Goal: Task Accomplishment & Management: Use online tool/utility

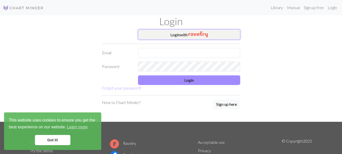
click at [173, 34] on button "Login with" at bounding box center [189, 34] width 102 height 10
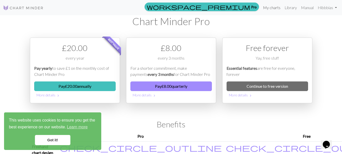
click at [278, 9] on link "My charts" at bounding box center [272, 8] width 22 height 10
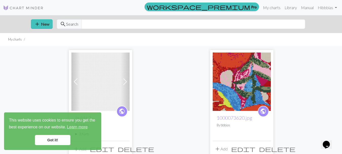
click at [308, 65] on div "Previous Next public hulda 2 By bbbias 2 charts hulda 2 delete 1000073615.jpg d…" at bounding box center [171, 103] width 288 height 114
click at [64, 141] on link "Got it!" at bounding box center [52, 140] width 35 height 10
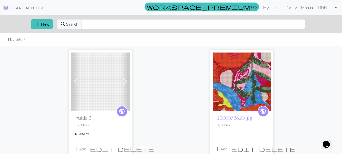
click at [109, 76] on img at bounding box center [100, 81] width 58 height 58
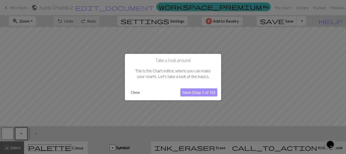
click at [138, 91] on button "Close" at bounding box center [135, 92] width 13 height 8
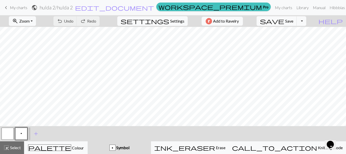
click at [73, 9] on h2 "hulda 2 / hulda 2" at bounding box center [55, 8] width 33 height 6
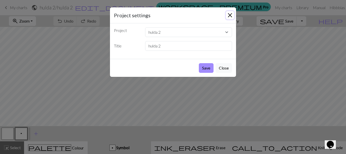
click at [226, 17] on button "Close" at bounding box center [230, 15] width 8 height 8
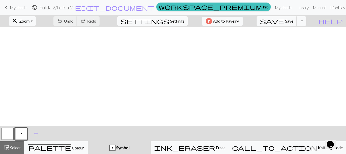
scroll to position [181, 0]
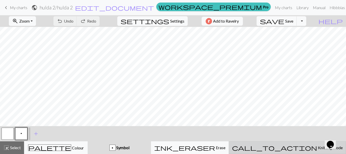
click at [303, 143] on button "call_to_action Knitting mode Knitting mode" at bounding box center [286, 147] width 117 height 13
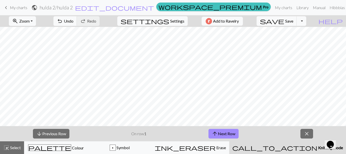
click at [303, 143] on button "call_to_action Knitting mode Knitting mode" at bounding box center [287, 147] width 117 height 13
click at [209, 130] on button "arrow_upward Next Row" at bounding box center [223, 134] width 30 height 10
click at [20, 8] on span "My charts" at bounding box center [18, 7] width 17 height 5
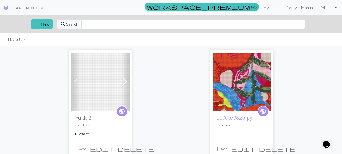
click at [125, 82] on span at bounding box center [125, 81] width 8 height 8
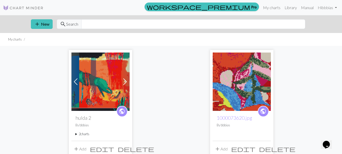
click at [106, 84] on img at bounding box center [100, 81] width 58 height 58
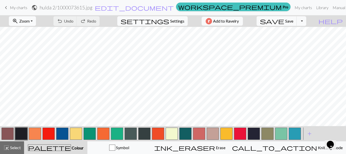
click at [36, 20] on button "zoom_in Zoom Zoom" at bounding box center [22, 21] width 27 height 10
click at [35, 39] on button "Fit width" at bounding box center [29, 40] width 40 height 8
click at [36, 26] on button "zoom_in Zoom Zoom" at bounding box center [22, 21] width 27 height 10
click at [36, 46] on button "Fit height" at bounding box center [29, 48] width 40 height 8
click at [23, 8] on span "My charts" at bounding box center [18, 7] width 17 height 5
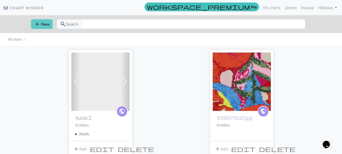
click at [31, 22] on button "add New" at bounding box center [42, 24] width 22 height 10
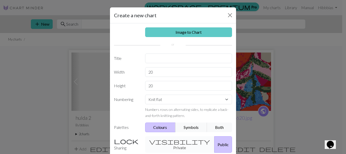
click at [170, 34] on link "Image to Chart" at bounding box center [188, 32] width 87 height 10
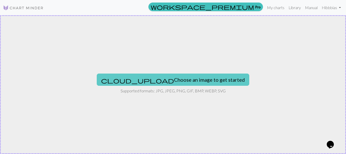
click at [159, 77] on button "cloud_upload Choose an image to get started" at bounding box center [173, 79] width 152 height 12
type input "C:\fakepath\4sal7XXi8wZVN7XwIe7V-0FT9VMZucZpzKqBY9BG4.jpg"
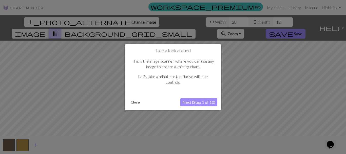
click at [191, 107] on div "Take a look around This is the image scanner, where you can use any image to cr…" at bounding box center [173, 77] width 96 height 66
click at [196, 103] on button "Next (Step 1 of 10)" at bounding box center [198, 102] width 37 height 8
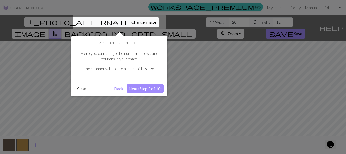
click at [146, 88] on button "Next (Step 2 of 10)" at bounding box center [145, 88] width 37 height 8
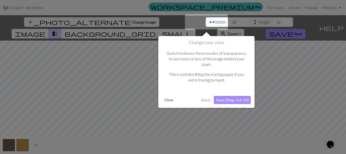
click at [235, 96] on button "Next (Step 3 of 10)" at bounding box center [232, 100] width 37 height 8
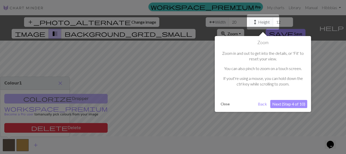
click at [289, 104] on button "Next (Step 4 of 10)" at bounding box center [288, 104] width 37 height 8
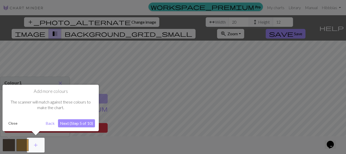
click at [77, 120] on button "Next (Step 5 of 10)" at bounding box center [76, 123] width 37 height 8
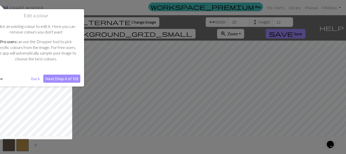
click at [71, 79] on button "Next (Step 6 of 10)" at bounding box center [61, 78] width 37 height 8
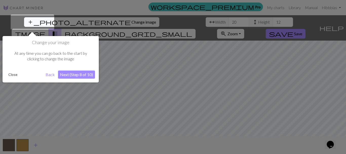
click at [79, 75] on button "Next (Step 8 of 10)" at bounding box center [76, 74] width 37 height 8
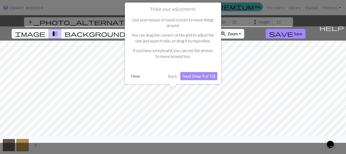
click at [199, 74] on button "Next (Step 9 of 10)" at bounding box center [198, 76] width 37 height 8
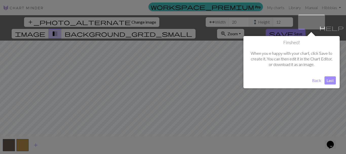
click at [328, 78] on button "Last" at bounding box center [329, 80] width 11 height 8
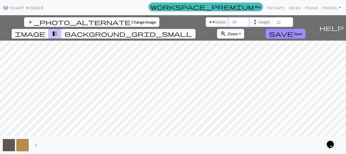
click at [228, 24] on input "19" at bounding box center [238, 22] width 20 height 10
type input "18"
click at [228, 24] on input "18" at bounding box center [238, 22] width 20 height 10
click at [228, 22] on input "18" at bounding box center [238, 22] width 20 height 10
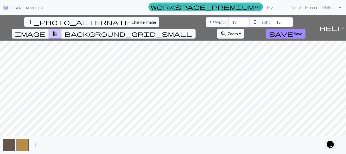
click at [228, 22] on input "18" at bounding box center [238, 22] width 20 height 10
type input "50"
click at [273, 22] on input "12" at bounding box center [283, 22] width 20 height 10
type input "1"
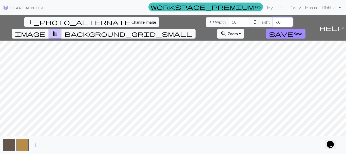
click at [273, 22] on input "60" at bounding box center [283, 22] width 20 height 10
type input "60"
click at [228, 22] on input "50" at bounding box center [238, 22] width 20 height 10
type input "5"
type input "70"
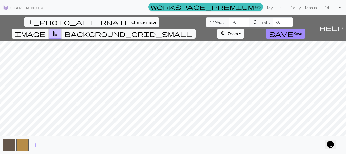
click at [261, 26] on div "add_photo_alternate Change image arrow_range Width 70 height Height 60 image tr…" at bounding box center [173, 84] width 346 height 138
click at [244, 29] on button "zoom_in Zoom Zoom" at bounding box center [230, 34] width 27 height 10
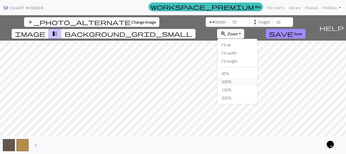
click at [257, 77] on button "100%" at bounding box center [237, 81] width 40 height 8
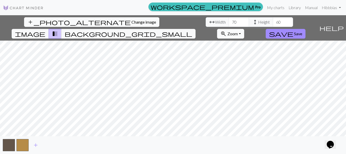
click at [244, 29] on button "zoom_in Zoom Zoom" at bounding box center [230, 34] width 27 height 10
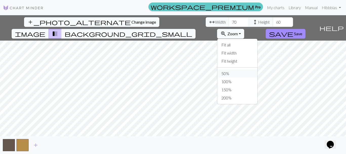
drag, startPoint x: 262, startPoint y: 60, endPoint x: 257, endPoint y: 3, distance: 57.1
click at [257, 69] on button "50%" at bounding box center [237, 73] width 40 height 8
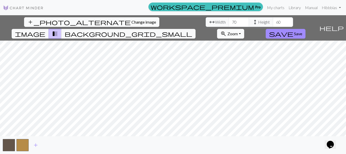
click at [226, 30] on span "zoom_in" at bounding box center [223, 33] width 6 height 7
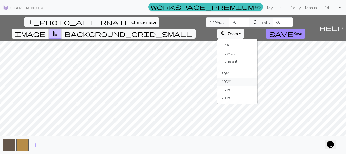
click at [257, 77] on button "100%" at bounding box center [237, 81] width 40 height 8
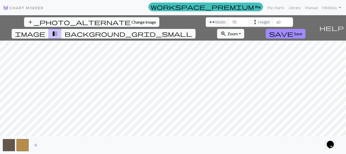
click at [36, 144] on span "add" at bounding box center [36, 144] width 6 height 7
click at [45, 30] on span "image" at bounding box center [30, 33] width 30 height 7
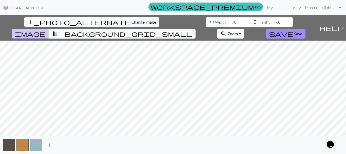
click at [48, 142] on span "add" at bounding box center [49, 144] width 6 height 7
click at [61, 144] on span "add" at bounding box center [63, 144] width 6 height 7
click at [58, 30] on span "transition_fade" at bounding box center [55, 33] width 6 height 7
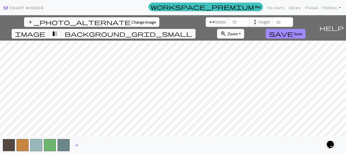
click at [77, 144] on span "add" at bounding box center [77, 144] width 6 height 7
click at [77, 144] on button "button" at bounding box center [77, 145] width 12 height 12
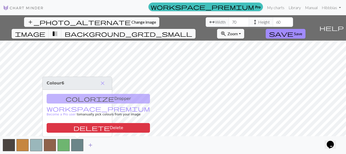
click at [90, 145] on span "add" at bounding box center [90, 144] width 6 height 7
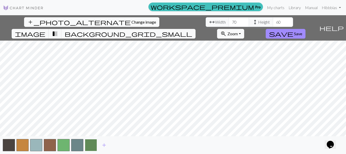
click at [94, 142] on button "button" at bounding box center [91, 145] width 12 height 12
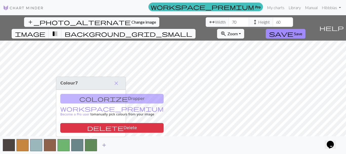
click at [104, 144] on span "add" at bounding box center [104, 144] width 6 height 7
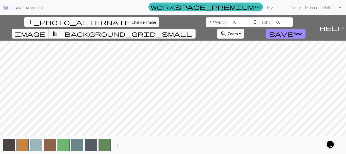
click at [117, 144] on span "add" at bounding box center [118, 144] width 6 height 7
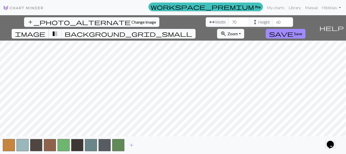
click at [49, 29] on button "image" at bounding box center [30, 34] width 37 height 10
click at [58, 30] on span "transition_fade" at bounding box center [55, 33] width 6 height 7
click at [132, 143] on span "add" at bounding box center [131, 144] width 6 height 7
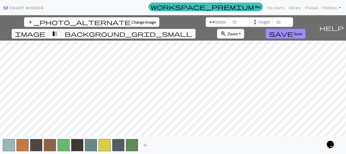
click at [144, 142] on span "add" at bounding box center [145, 144] width 6 height 7
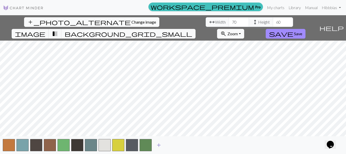
click at [155, 142] on button "add" at bounding box center [158, 145] width 13 height 10
click at [171, 143] on span "add" at bounding box center [172, 144] width 6 height 7
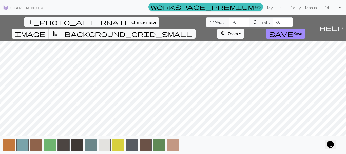
click at [184, 143] on span "add" at bounding box center [186, 144] width 6 height 7
click at [199, 142] on span "add" at bounding box center [200, 144] width 6 height 7
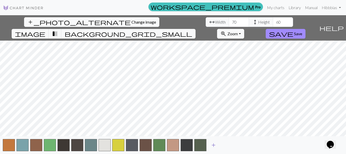
click at [212, 143] on span "add" at bounding box center [213, 144] width 6 height 7
click at [49, 29] on button "image" at bounding box center [30, 34] width 37 height 10
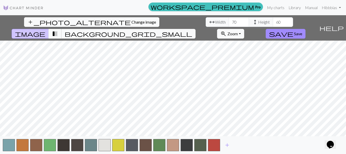
click at [58, 30] on span "transition_fade" at bounding box center [55, 33] width 6 height 7
click at [226, 146] on span "add" at bounding box center [227, 144] width 6 height 7
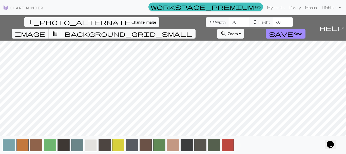
click at [240, 144] on span "add" at bounding box center [241, 144] width 6 height 7
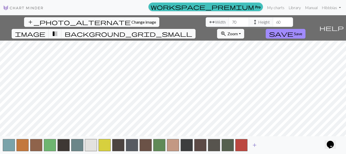
click at [255, 144] on span "add" at bounding box center [254, 144] width 6 height 7
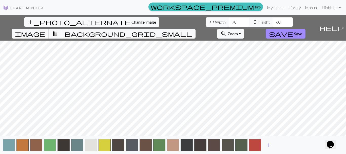
click at [268, 141] on span "add" at bounding box center [268, 144] width 6 height 7
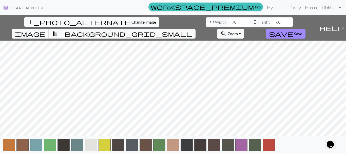
click at [45, 30] on span "image" at bounding box center [30, 33] width 30 height 7
click at [58, 30] on span "transition_fade" at bounding box center [55, 33] width 6 height 7
click at [280, 143] on span "add" at bounding box center [282, 144] width 6 height 7
click at [294, 144] on span "add" at bounding box center [295, 144] width 6 height 7
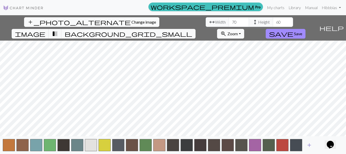
click at [308, 144] on span "add" at bounding box center [309, 144] width 6 height 7
click at [49, 29] on button "image" at bounding box center [30, 34] width 37 height 10
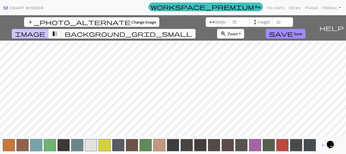
click at [58, 30] on span "transition_fade" at bounding box center [55, 33] width 6 height 7
click at [45, 30] on span "image" at bounding box center [30, 33] width 30 height 7
click at [61, 29] on button "transition_fade" at bounding box center [55, 34] width 13 height 10
click at [323, 146] on span "add" at bounding box center [323, 144] width 6 height 7
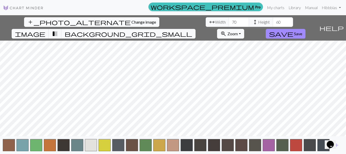
click at [342, 151] on div "add" at bounding box center [173, 145] width 346 height 18
click at [45, 30] on span "image" at bounding box center [30, 33] width 30 height 7
click at [58, 30] on span "transition_fade" at bounding box center [55, 33] width 6 height 7
click at [45, 30] on span "image" at bounding box center [30, 33] width 30 height 7
click at [192, 30] on span "background_grid_small" at bounding box center [129, 33] width 128 height 7
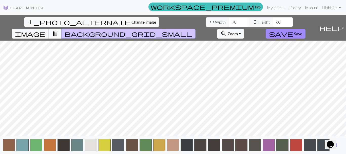
click at [58, 30] on span "transition_fade" at bounding box center [55, 33] width 6 height 7
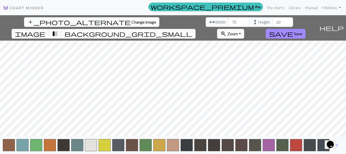
click at [192, 30] on span "background_grid_small" at bounding box center [129, 33] width 128 height 7
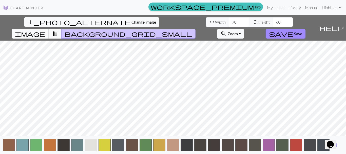
click at [49, 29] on button "image" at bounding box center [30, 34] width 37 height 10
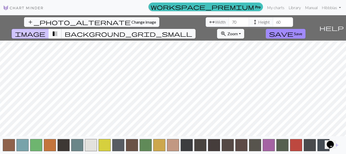
click at [58, 30] on span "transition_fade" at bounding box center [55, 33] width 6 height 7
click at [192, 30] on span "background_grid_small" at bounding box center [129, 33] width 128 height 7
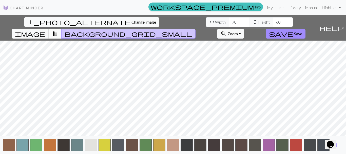
click at [61, 29] on button "transition_fade" at bounding box center [55, 34] width 13 height 10
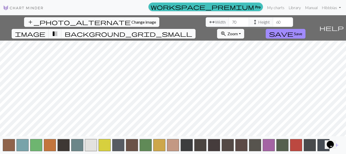
click at [192, 30] on span "background_grid_small" at bounding box center [129, 33] width 128 height 7
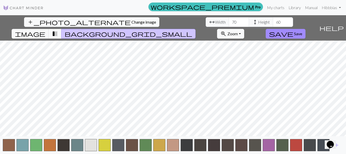
click at [61, 29] on button "transition_fade" at bounding box center [55, 34] width 13 height 10
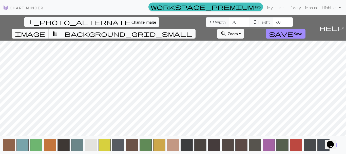
click at [45, 30] on span "image" at bounding box center [30, 33] width 30 height 7
click at [58, 30] on span "transition_fade" at bounding box center [55, 33] width 6 height 7
click at [45, 30] on span "image" at bounding box center [30, 33] width 30 height 7
click at [58, 30] on span "transition_fade" at bounding box center [55, 33] width 6 height 7
click at [302, 31] on span "Save" at bounding box center [298, 33] width 8 height 5
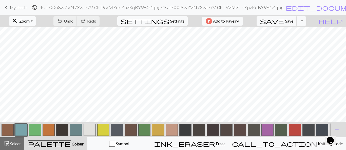
click at [36, 20] on button "zoom_in Zoom Zoom" at bounding box center [22, 21] width 27 height 10
click at [35, 48] on button "Fit height" at bounding box center [29, 48] width 40 height 8
